Goal: Task Accomplishment & Management: Use online tool/utility

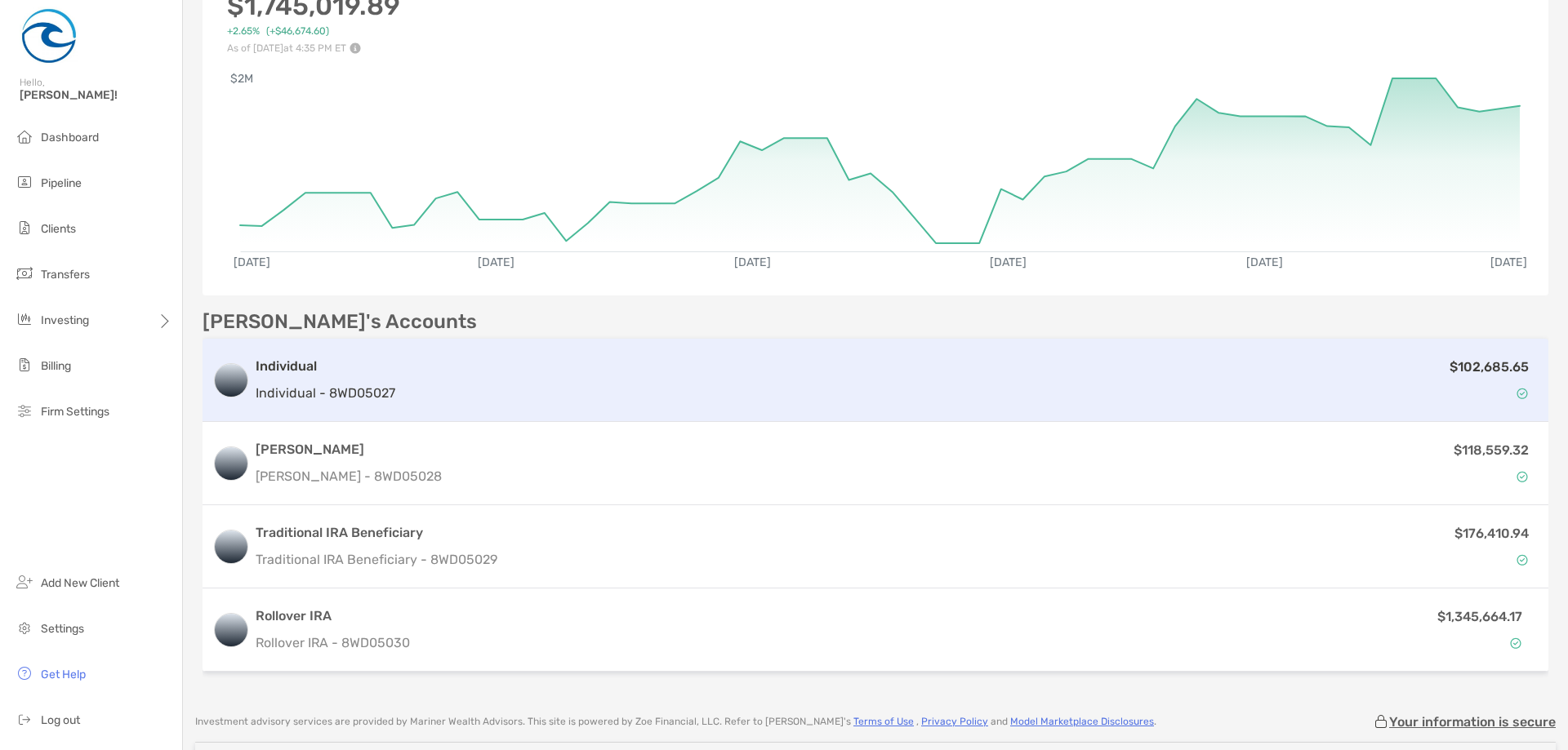
scroll to position [245, 0]
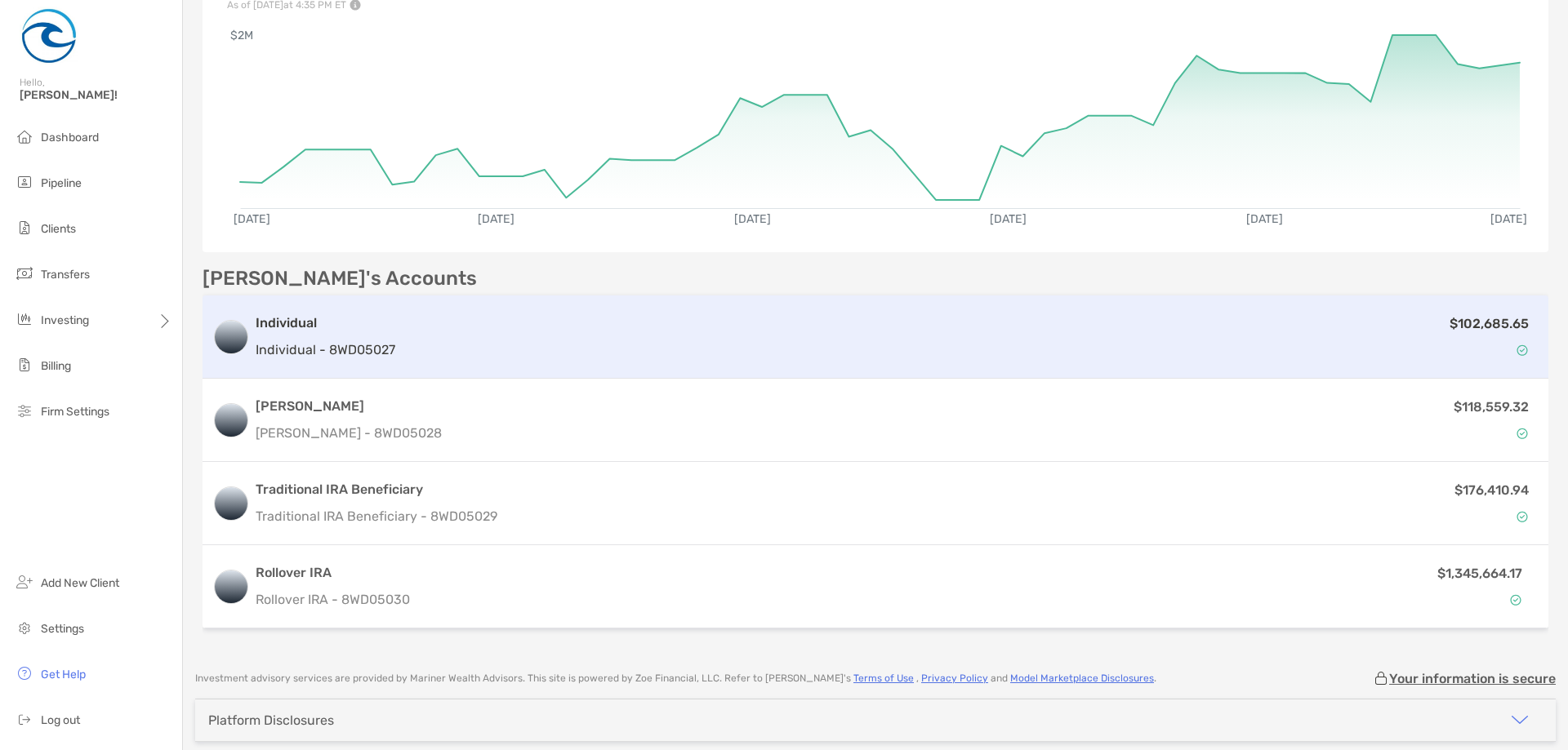
click at [324, 344] on p "Individual - 8WD05027" at bounding box center [325, 349] width 140 height 20
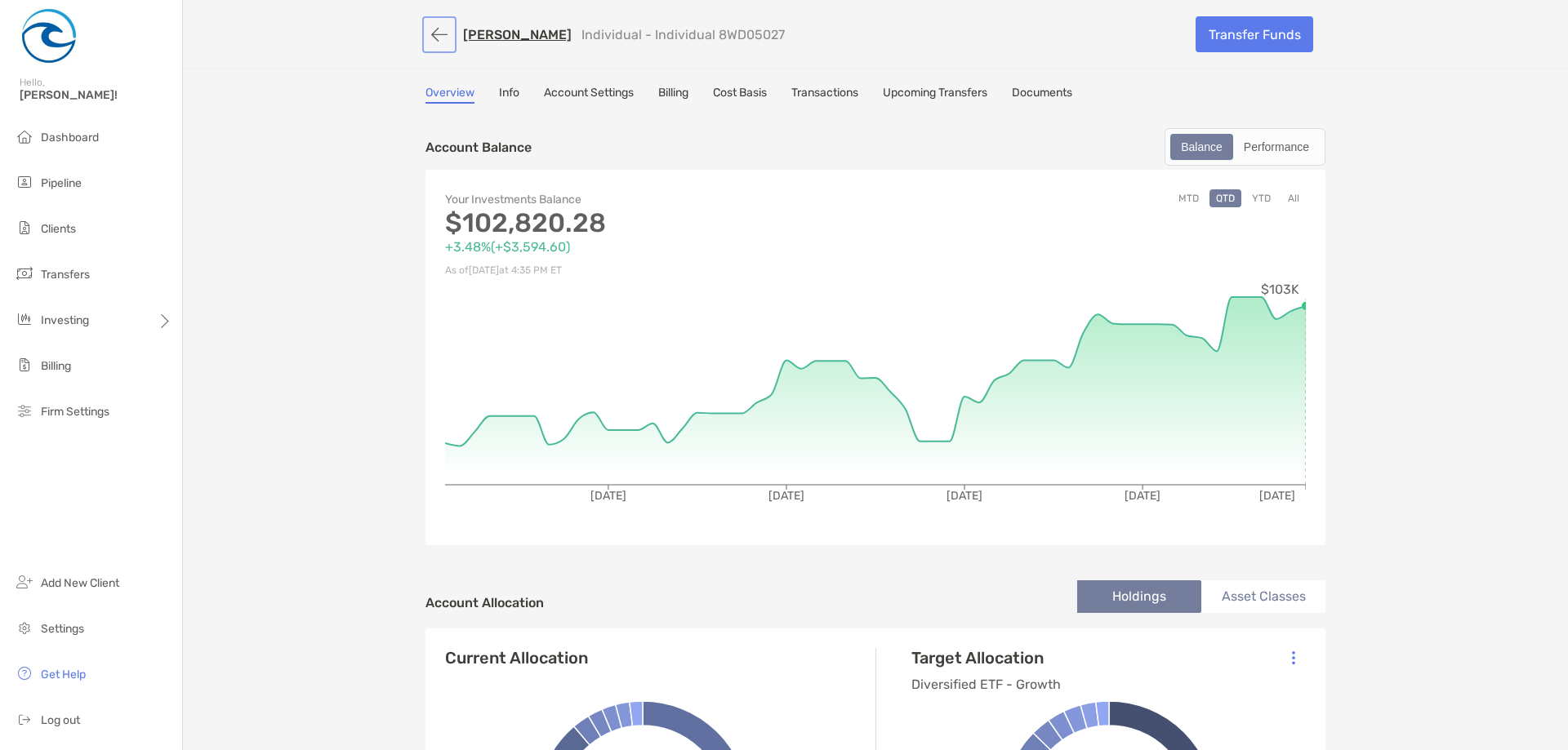
click at [426, 35] on button "button" at bounding box center [440, 34] width 28 height 31
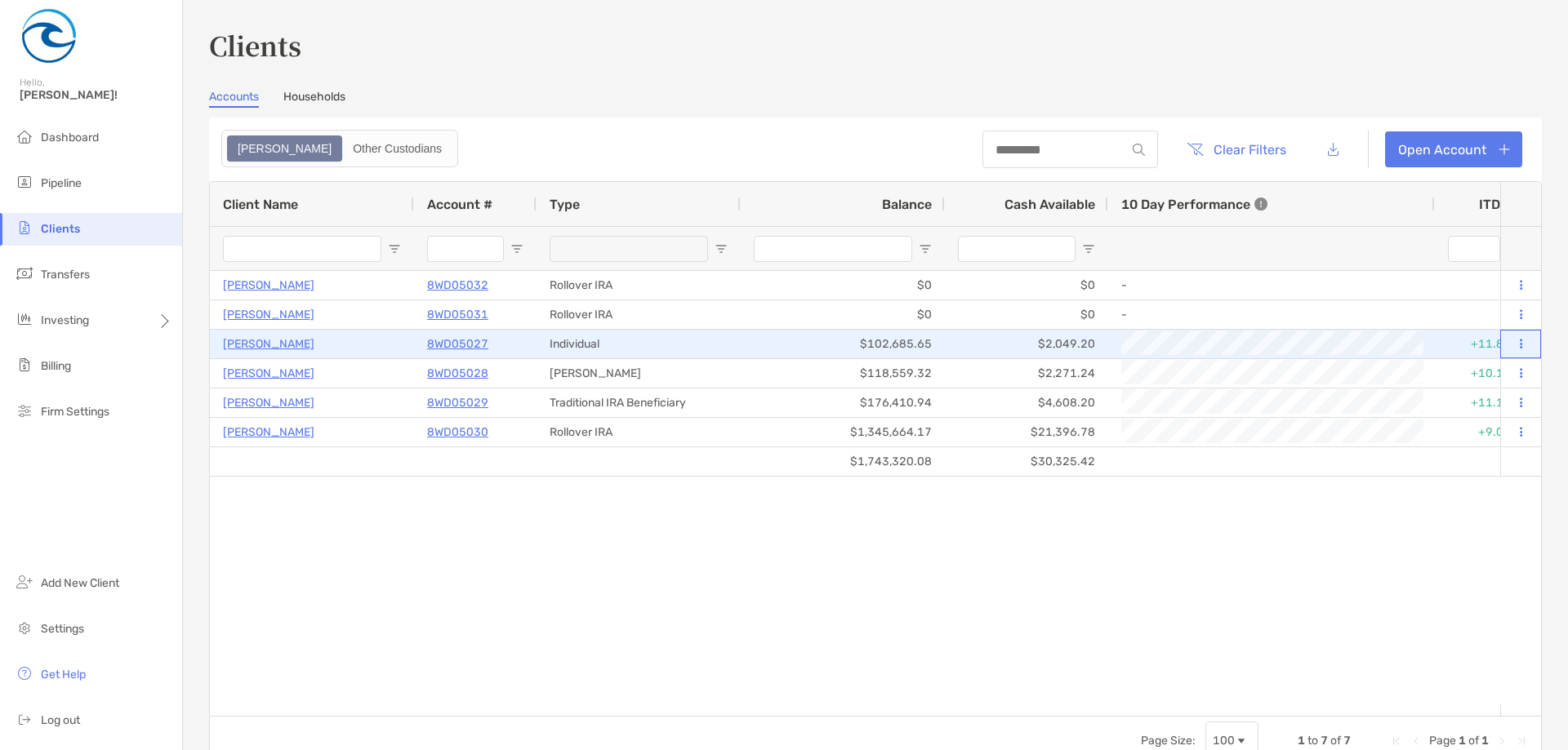
click at [1513, 344] on button at bounding box center [1520, 344] width 15 height 17
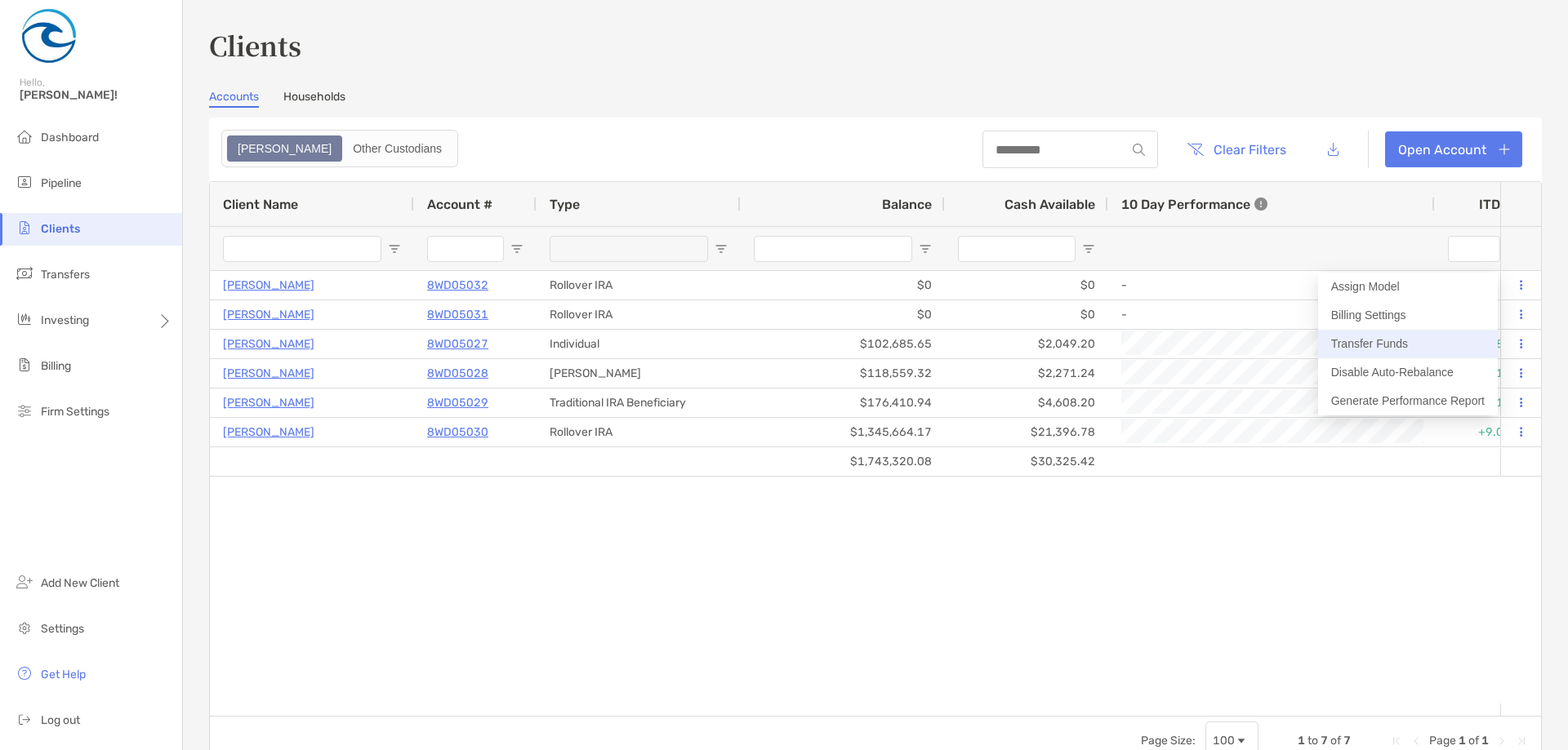
click at [1415, 349] on button "Transfer Funds" at bounding box center [1408, 344] width 180 height 29
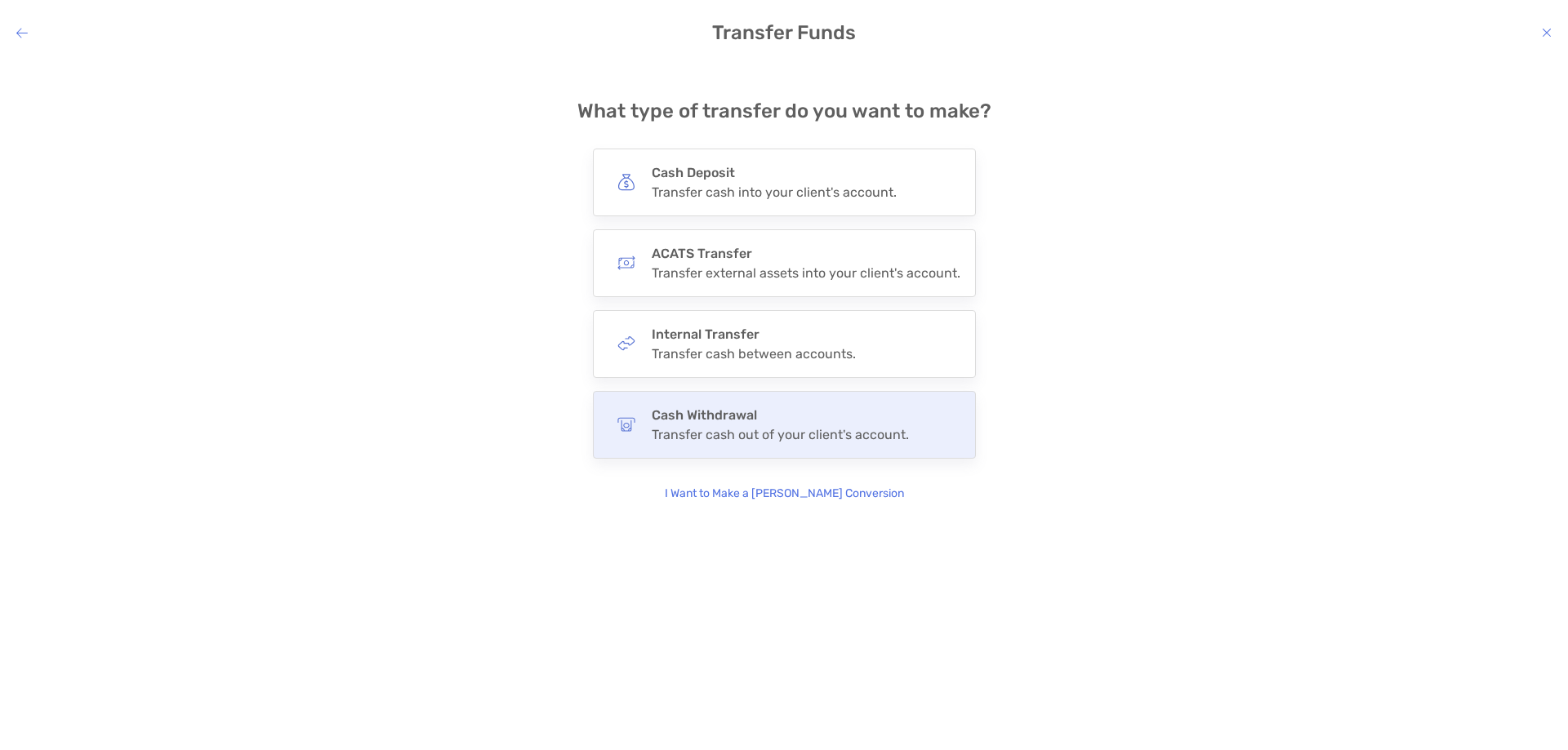
click at [789, 428] on div "Transfer cash out of your client's account." at bounding box center [780, 434] width 257 height 16
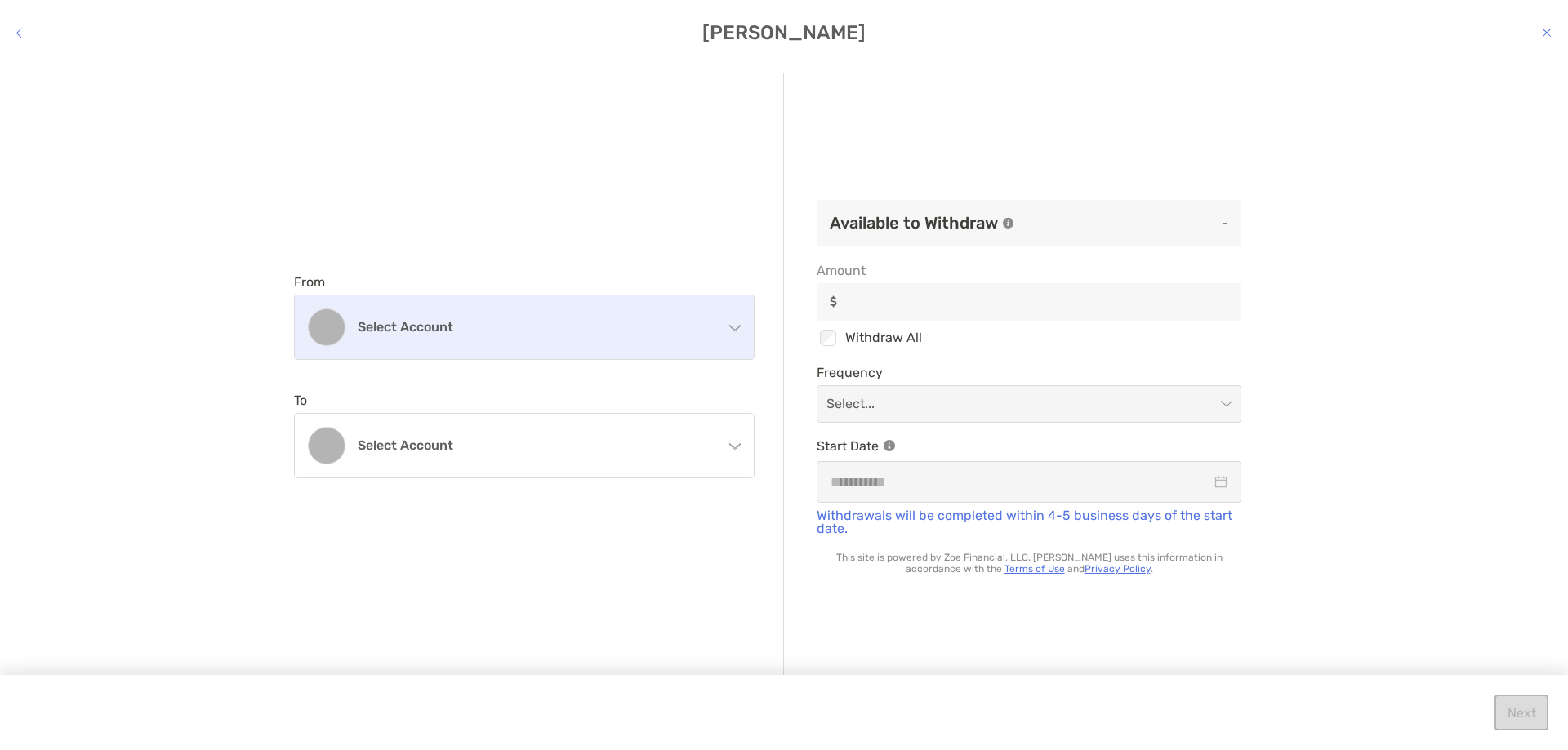
click at [507, 328] on h4 "Select account" at bounding box center [534, 327] width 353 height 16
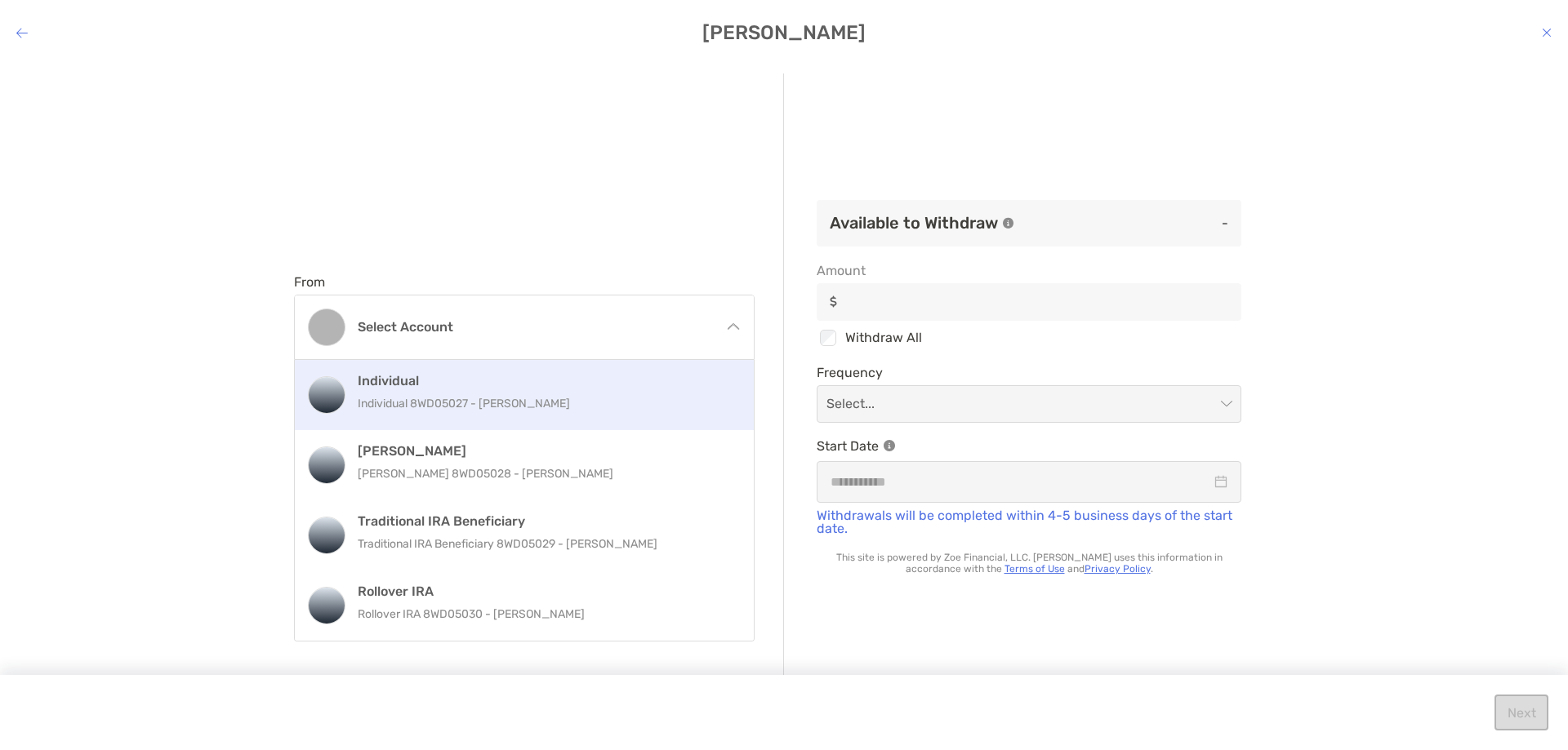
click at [500, 408] on p "Individual 8WD05027 - [PERSON_NAME]" at bounding box center [542, 403] width 368 height 20
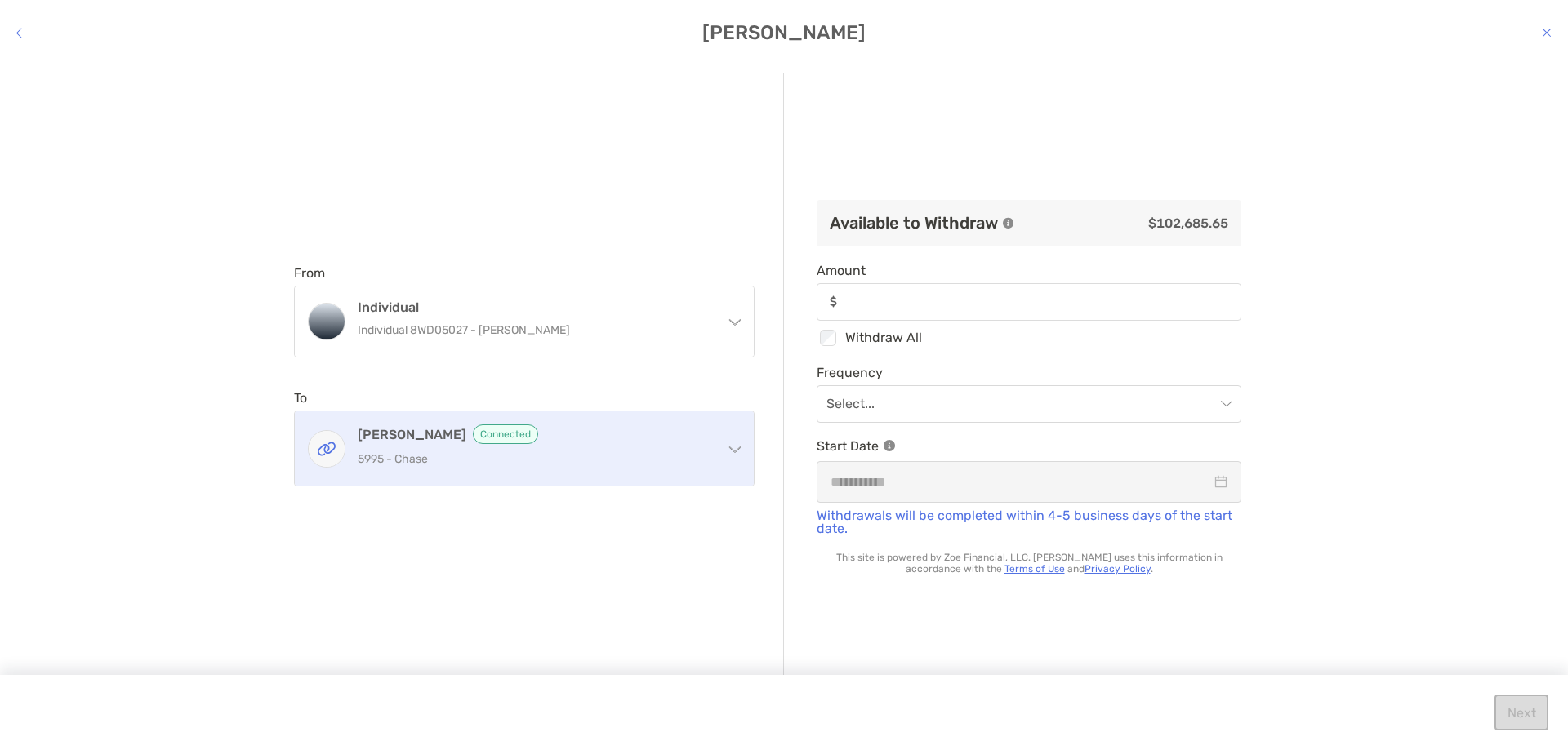
click at [677, 437] on h4 "[PERSON_NAME] Connected" at bounding box center [534, 434] width 353 height 19
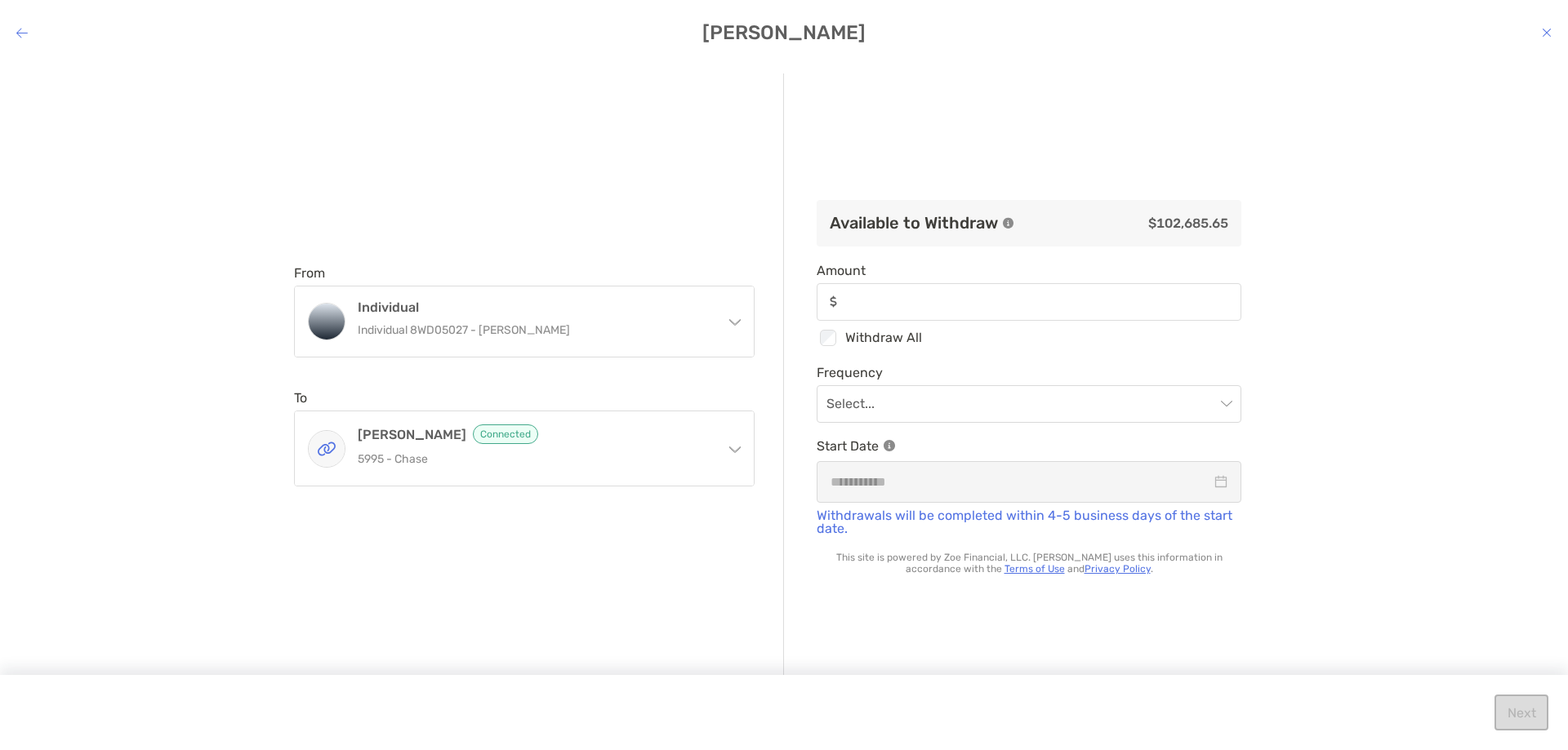
click at [141, 453] on div "From Individual Individual 8WD05027 - [PERSON_NAME] Individual Individual 8WD05…" at bounding box center [784, 392] width 1568 height 665
